Goal: Communication & Community: Connect with others

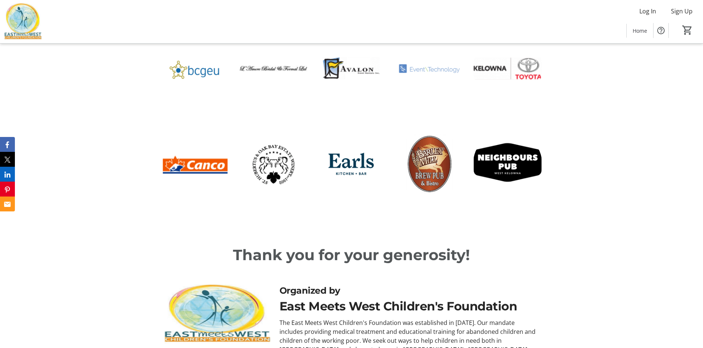
scroll to position [624, 0]
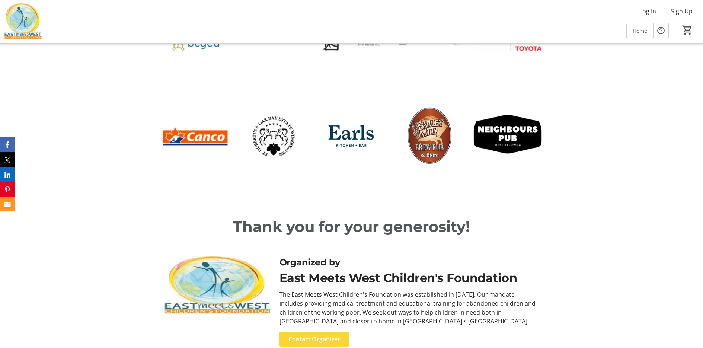
click at [326, 335] on span "Contact Organizer" at bounding box center [314, 339] width 52 height 9
click at [325, 335] on span "Contact Organizer" at bounding box center [314, 339] width 52 height 9
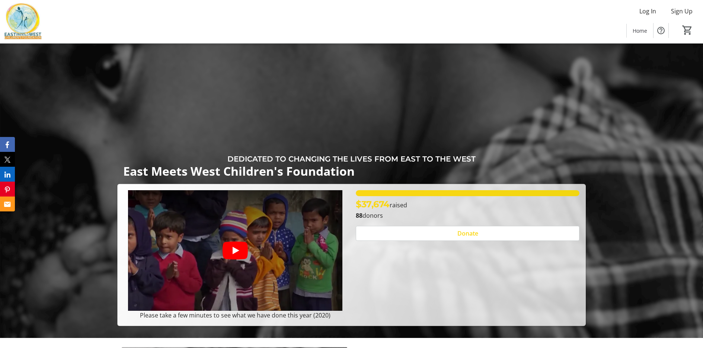
scroll to position [0, 0]
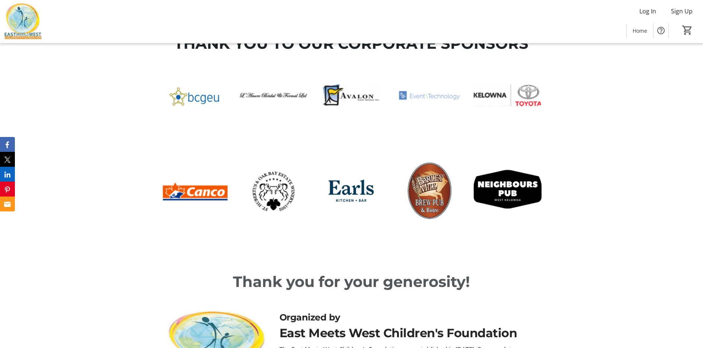
scroll to position [512, 0]
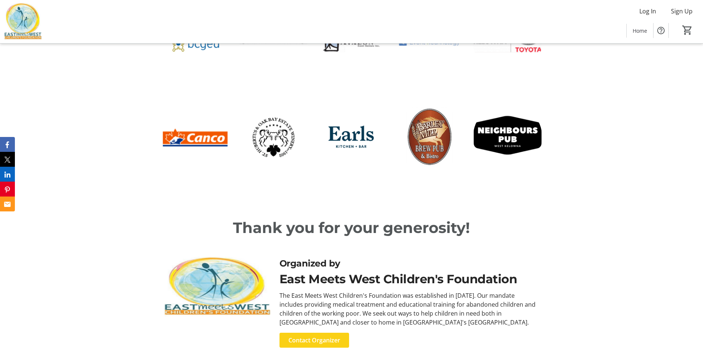
scroll to position [624, 0]
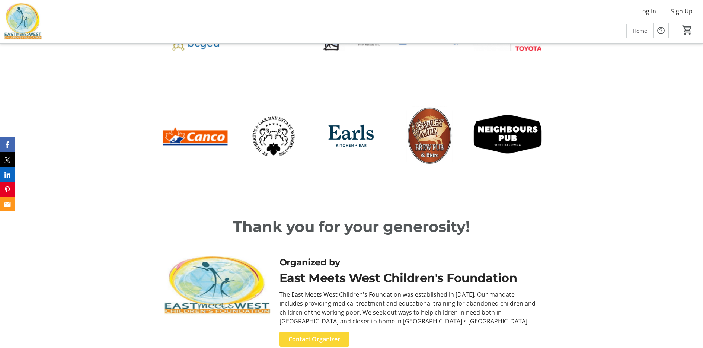
click at [322, 335] on span "Contact Organizer" at bounding box center [314, 339] width 52 height 9
click at [6, 202] on icon "Email" at bounding box center [9, 204] width 6 height 5
